Goal: Transaction & Acquisition: Purchase product/service

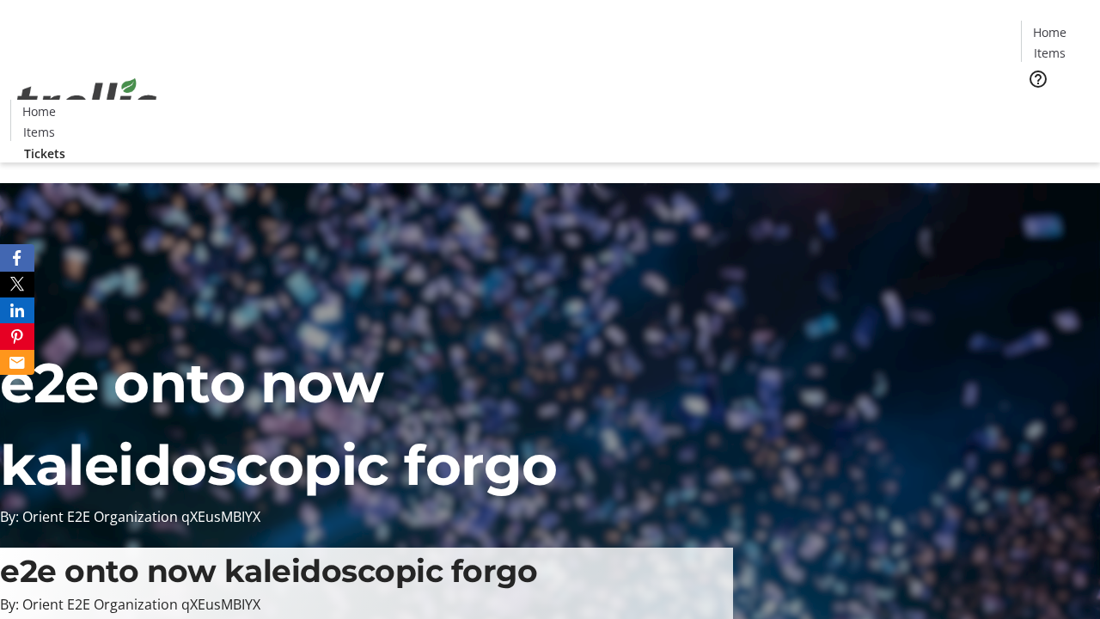
click at [1034, 100] on span "Tickets" at bounding box center [1054, 109] width 41 height 18
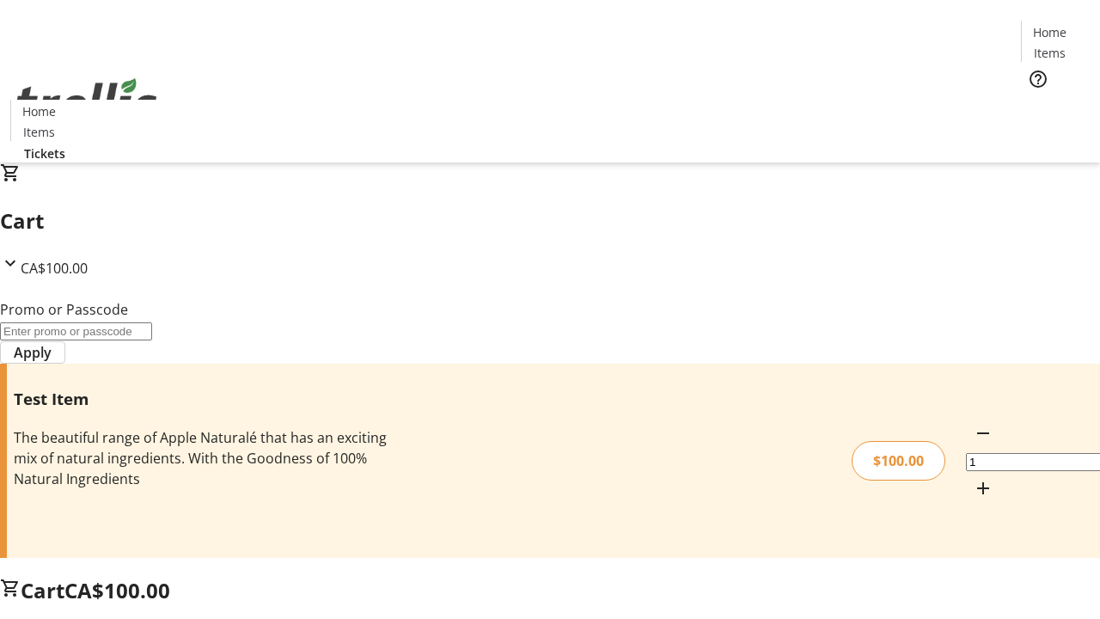
type input "PERCENT"
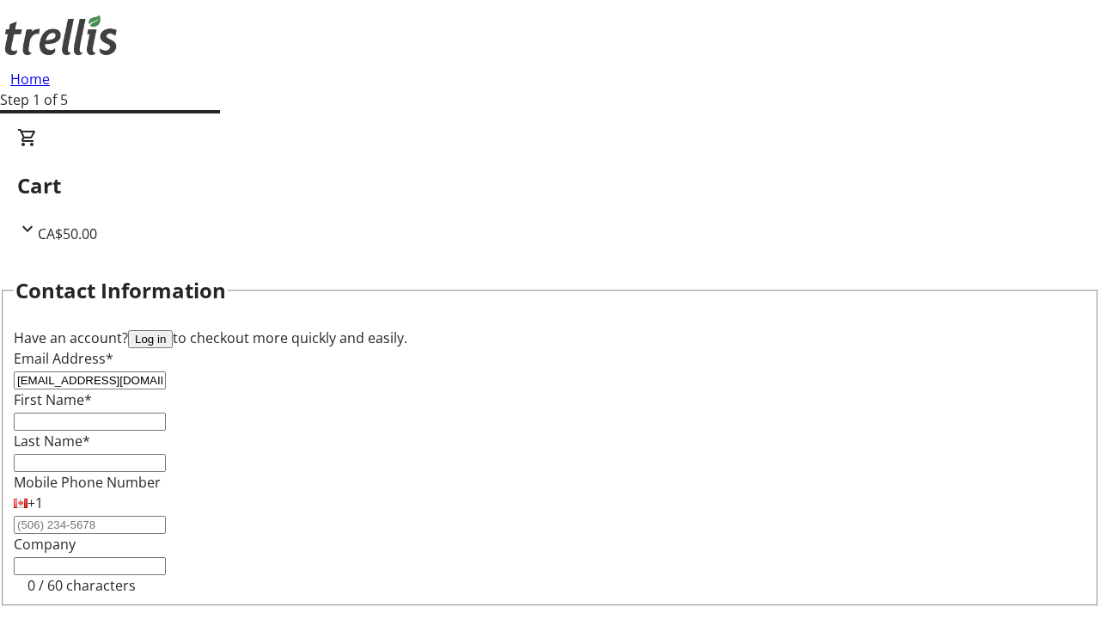
type input "[EMAIL_ADDRESS][DOMAIN_NAME]"
type input "[PERSON_NAME]"
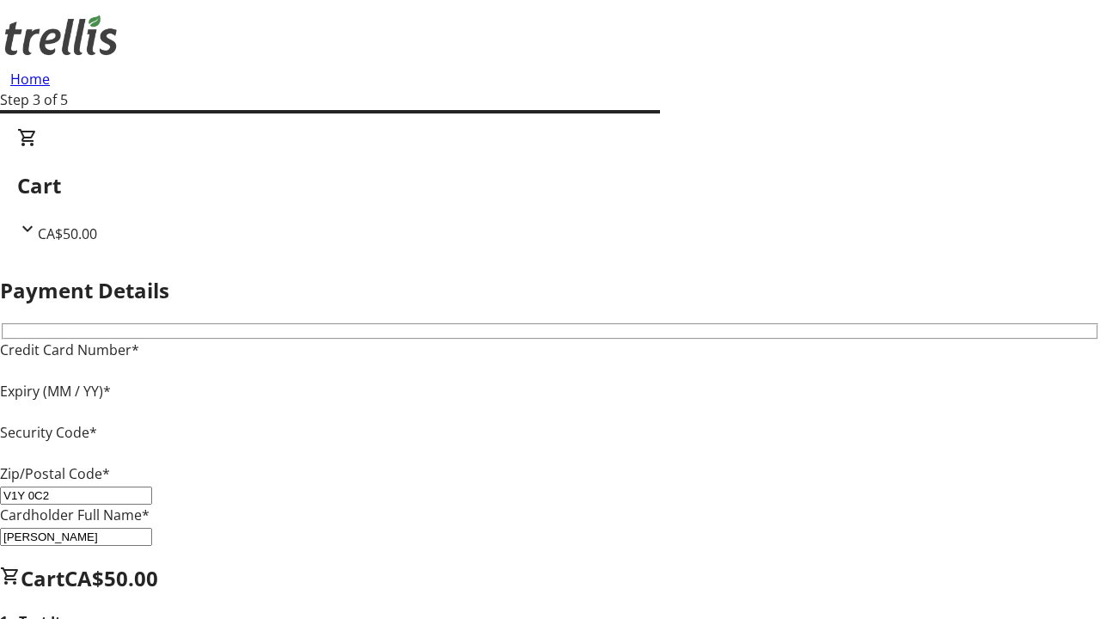
type input "V1Y 0C2"
